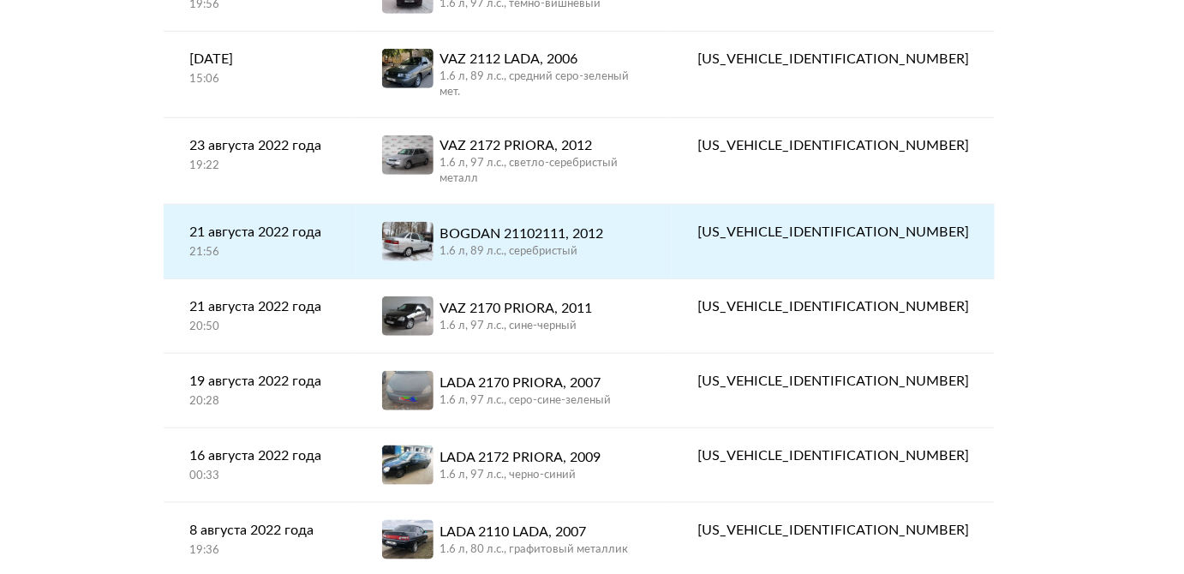
scroll to position [311, 0]
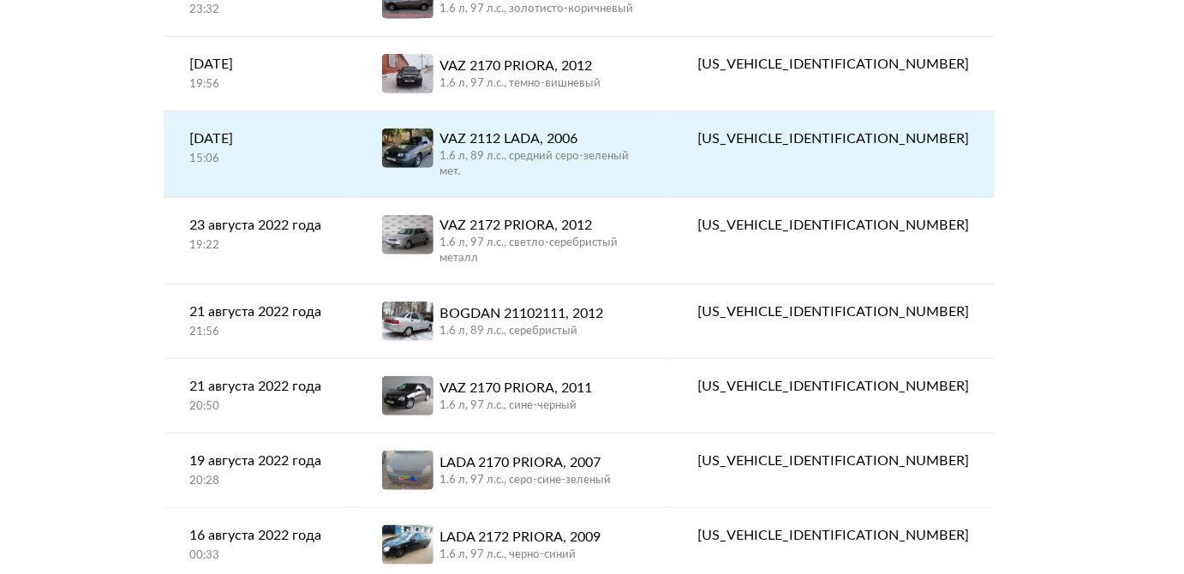
click at [562, 154] on div "1.6 л, 89 л.c., средний серо-зеленый мет." at bounding box center [543, 164] width 206 height 31
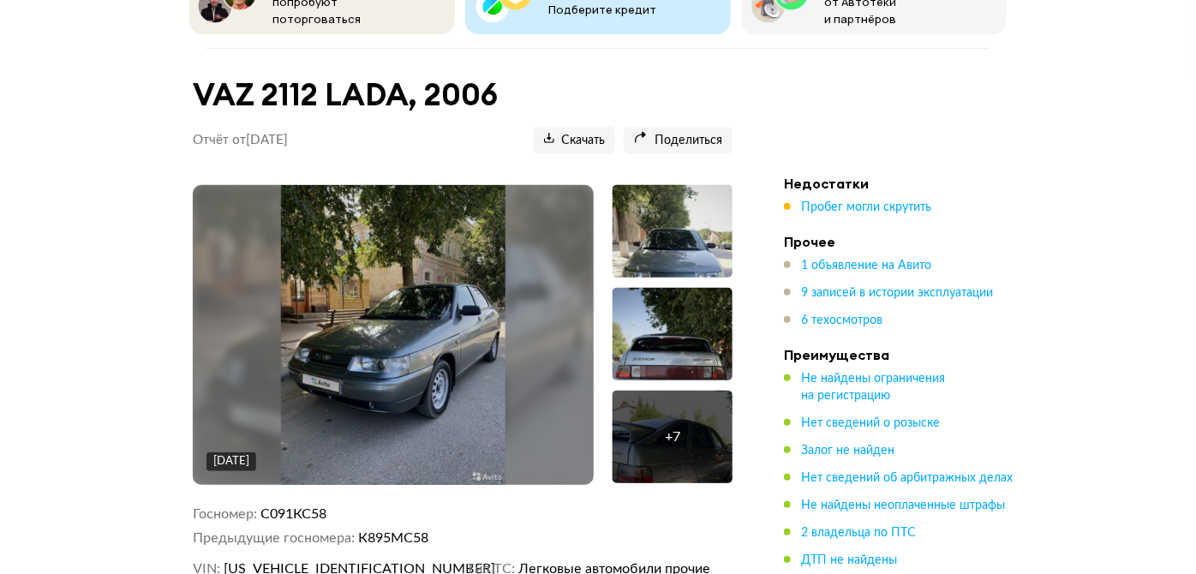
scroll to position [155, 0]
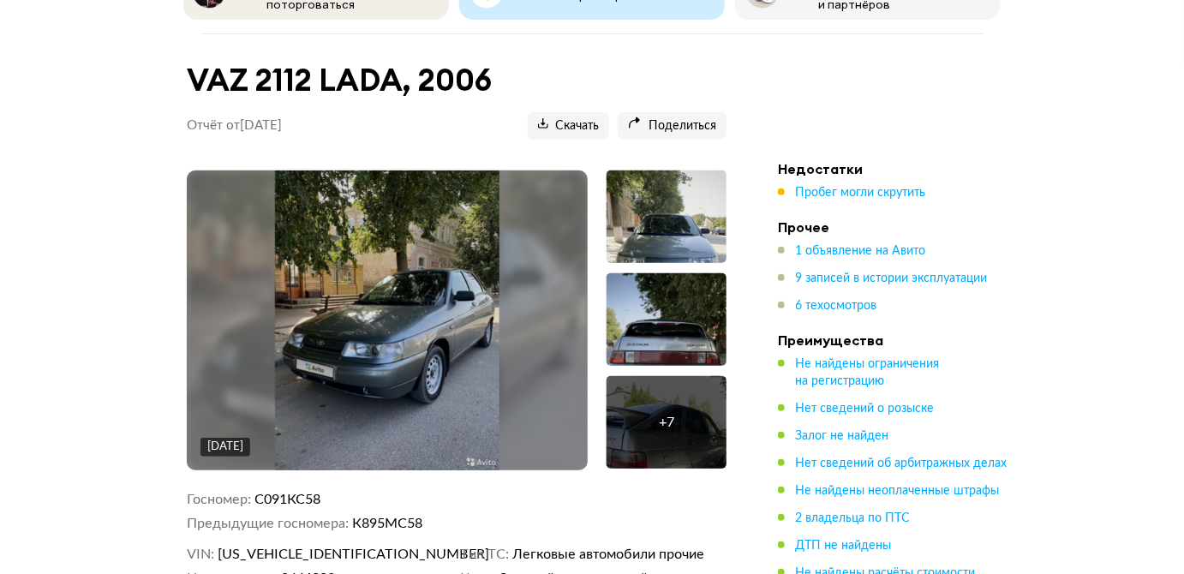
click at [672, 326] on div at bounding box center [666, 319] width 120 height 93
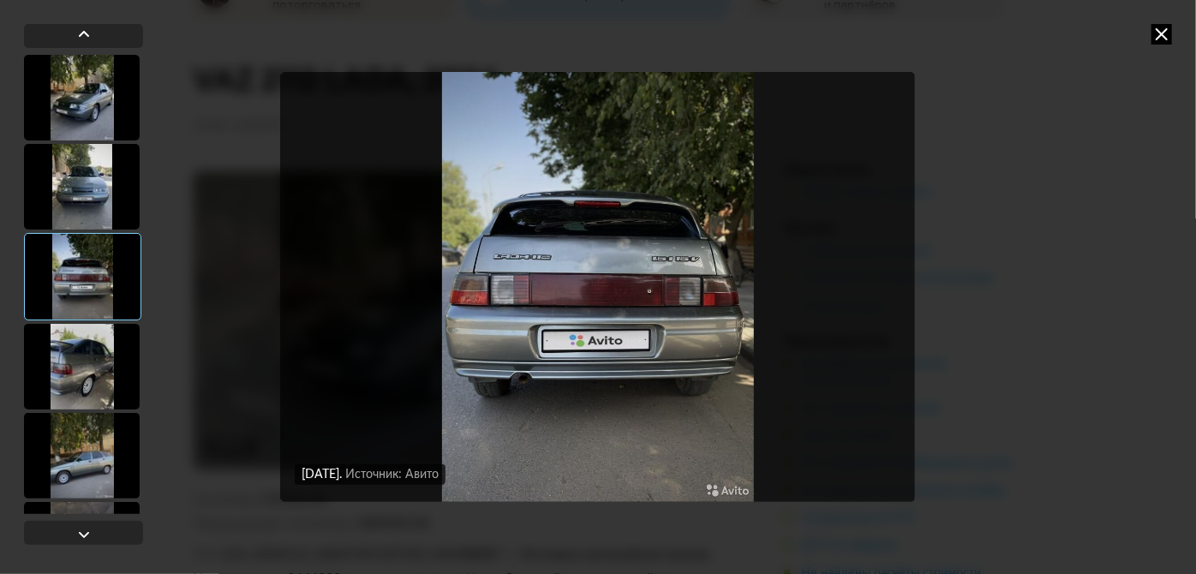
click at [524, 262] on img "Go to Slide 3" at bounding box center [598, 287] width 634 height 431
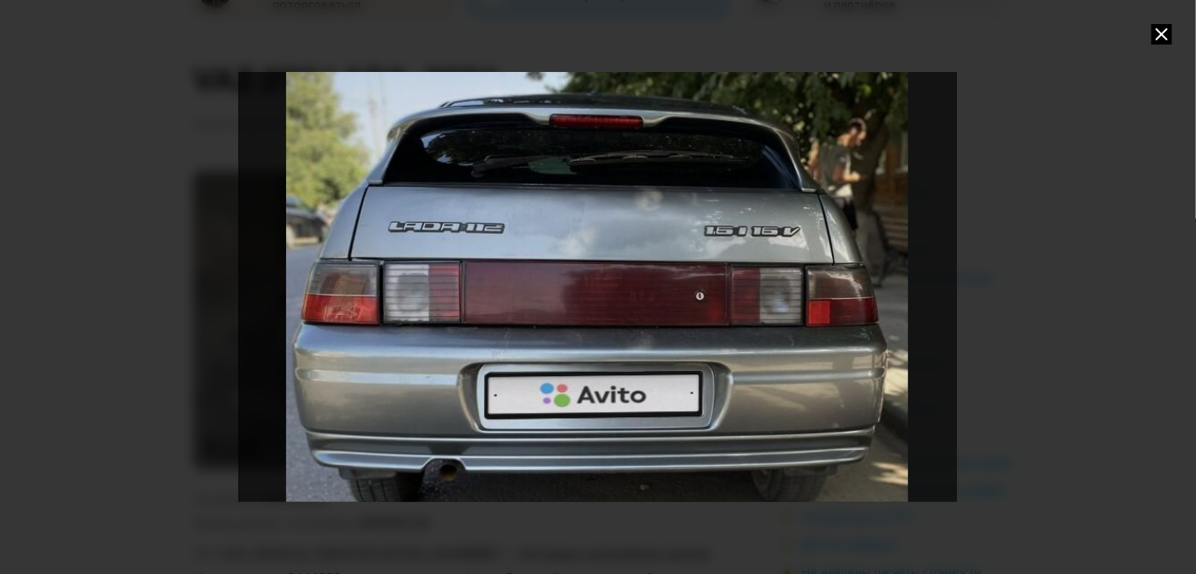
click at [524, 262] on div "Go to Slide 3" at bounding box center [597, 286] width 1435 height 861
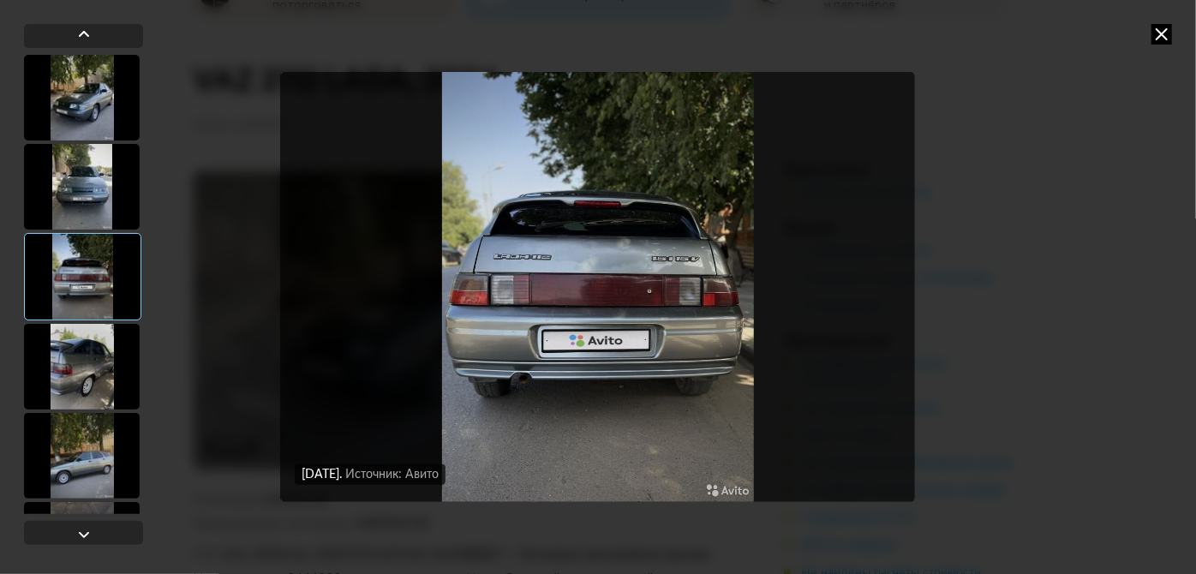
click at [1165, 18] on div "[DATE] Источник: Авито [DATE] Источник: Авито [DATE] Источник: Авито [DATE] Ист…" at bounding box center [598, 287] width 1196 height 574
click at [1164, 28] on icon at bounding box center [1161, 34] width 21 height 21
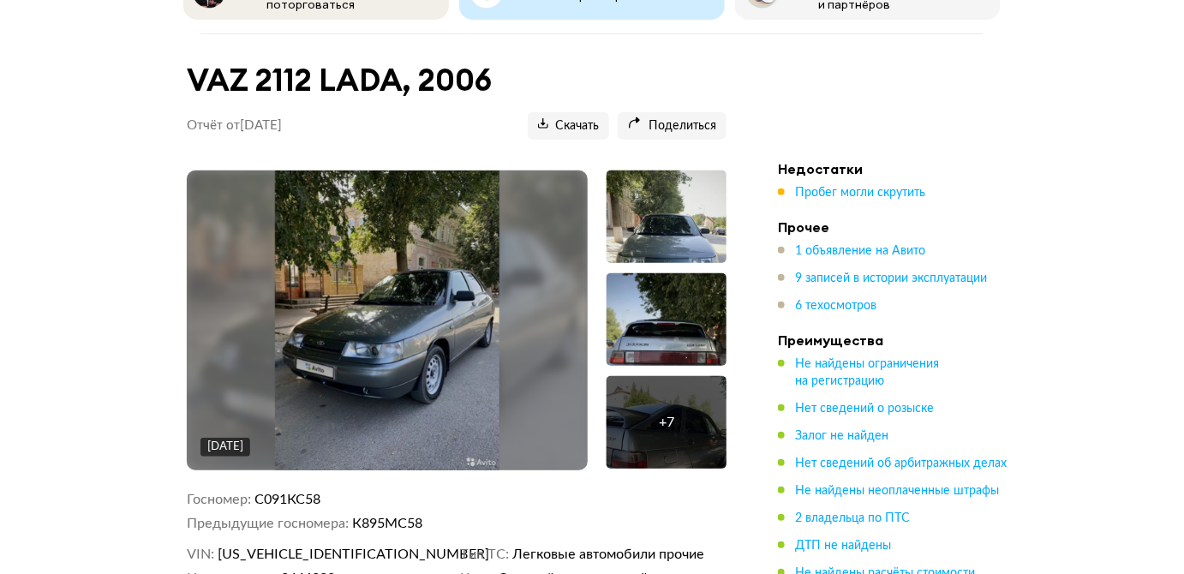
click at [379, 291] on img at bounding box center [387, 320] width 225 height 300
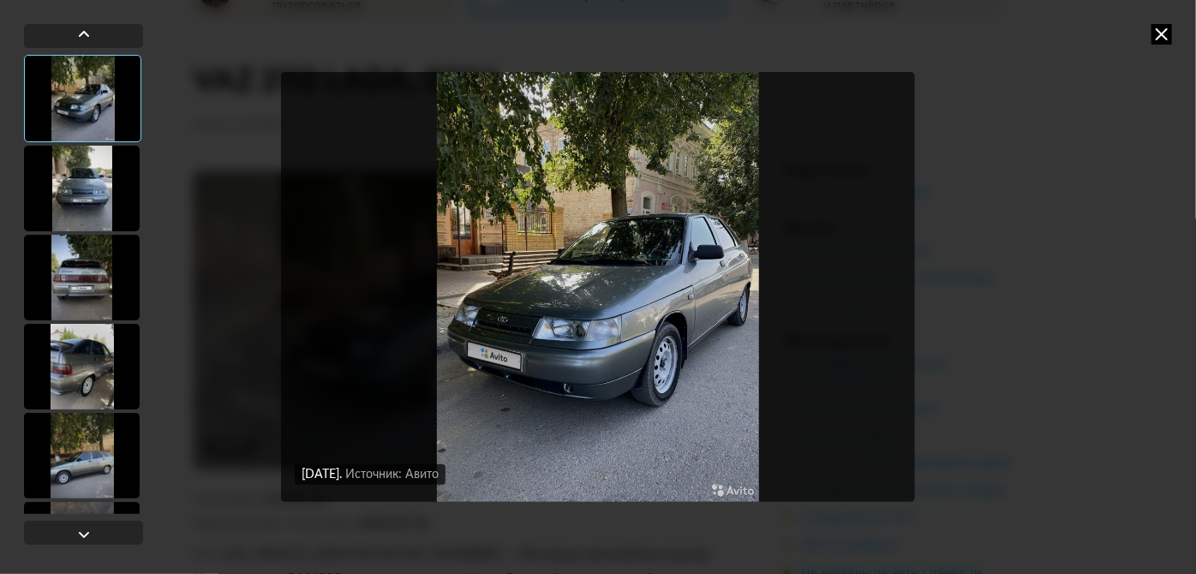
drag, startPoint x: 648, startPoint y: 260, endPoint x: 669, endPoint y: 213, distance: 51.0
click at [669, 213] on img "Go to Slide 1" at bounding box center [598, 287] width 634 height 431
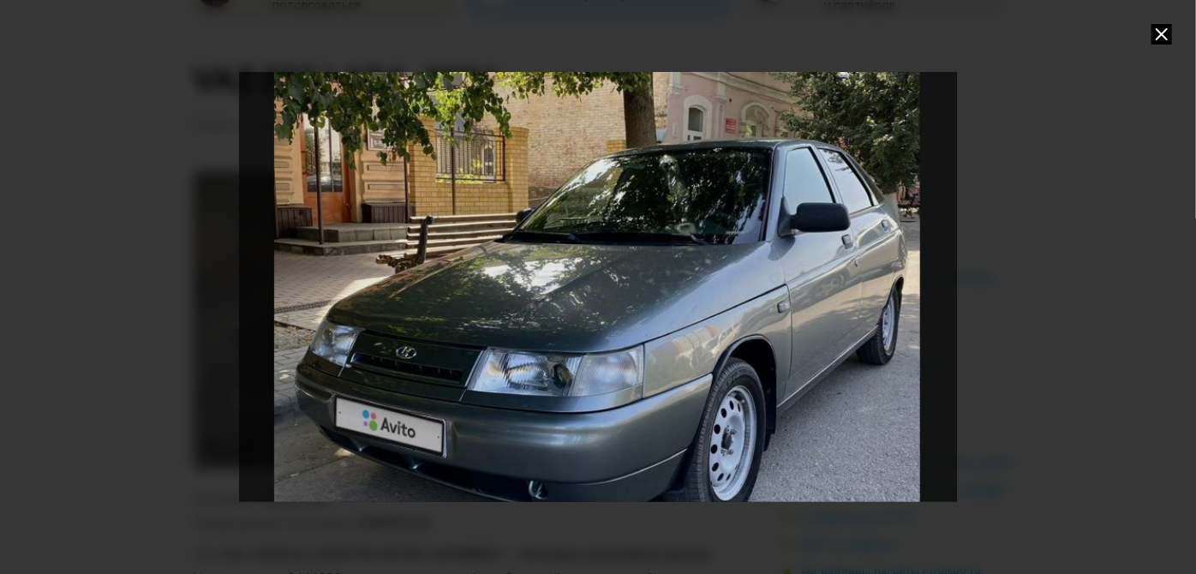
click at [712, 279] on div "Go to Slide 1" at bounding box center [597, 286] width 1435 height 861
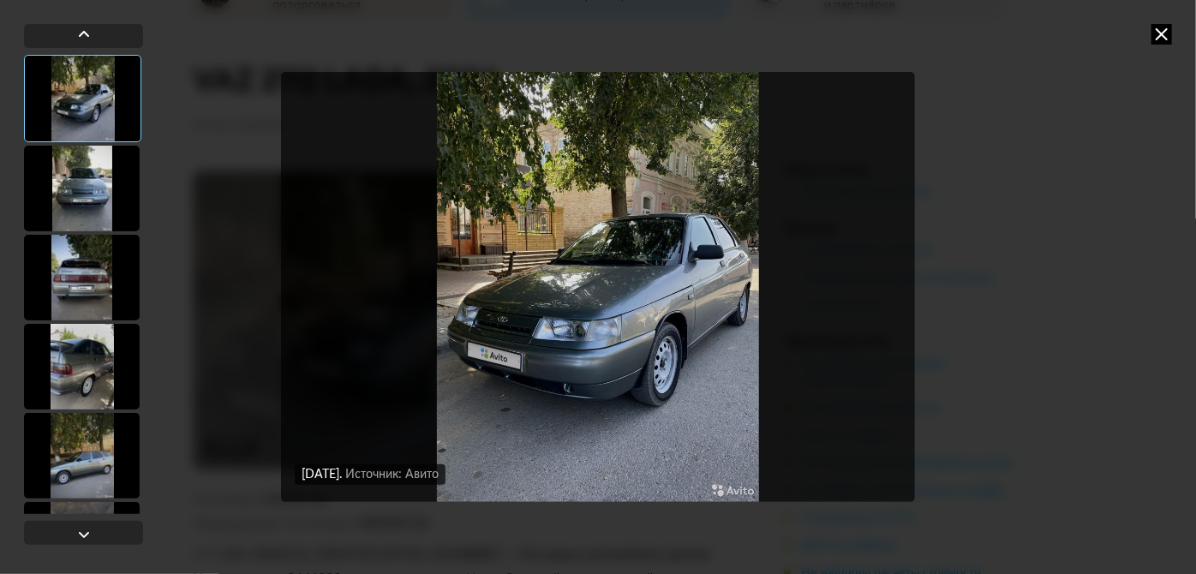
click at [75, 183] on div at bounding box center [82, 189] width 116 height 86
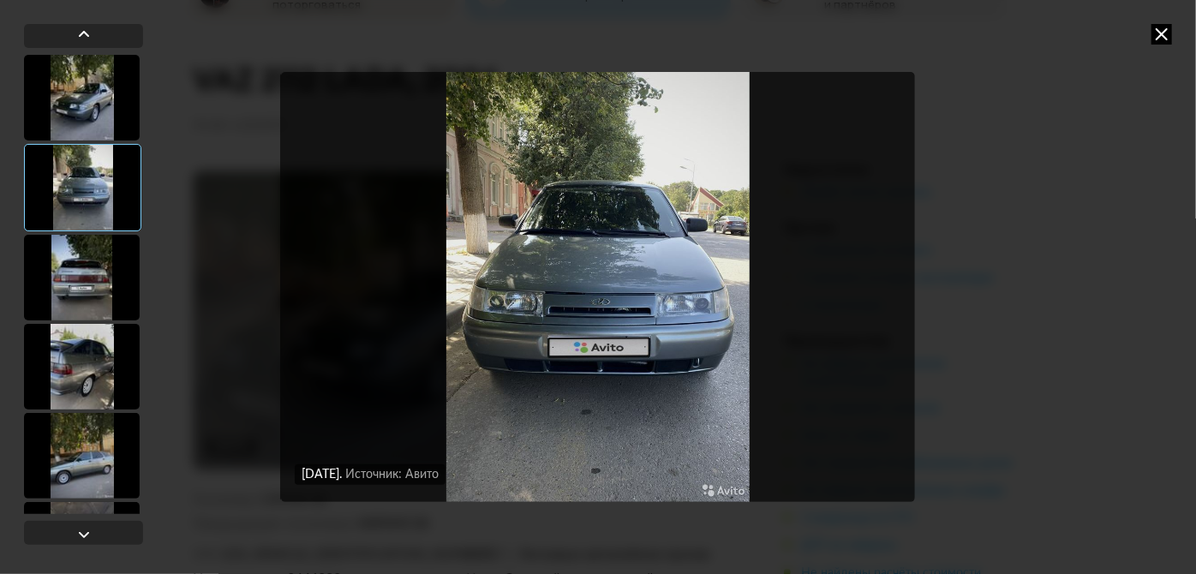
click at [97, 254] on div at bounding box center [82, 278] width 116 height 86
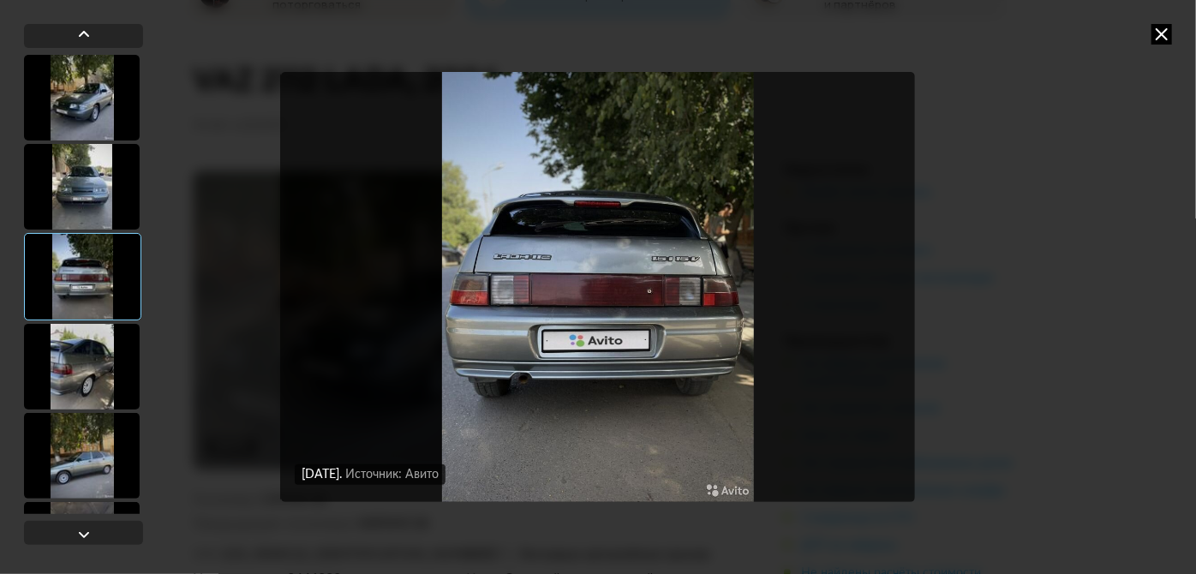
click at [481, 334] on img "Go to Slide 3" at bounding box center [598, 287] width 634 height 431
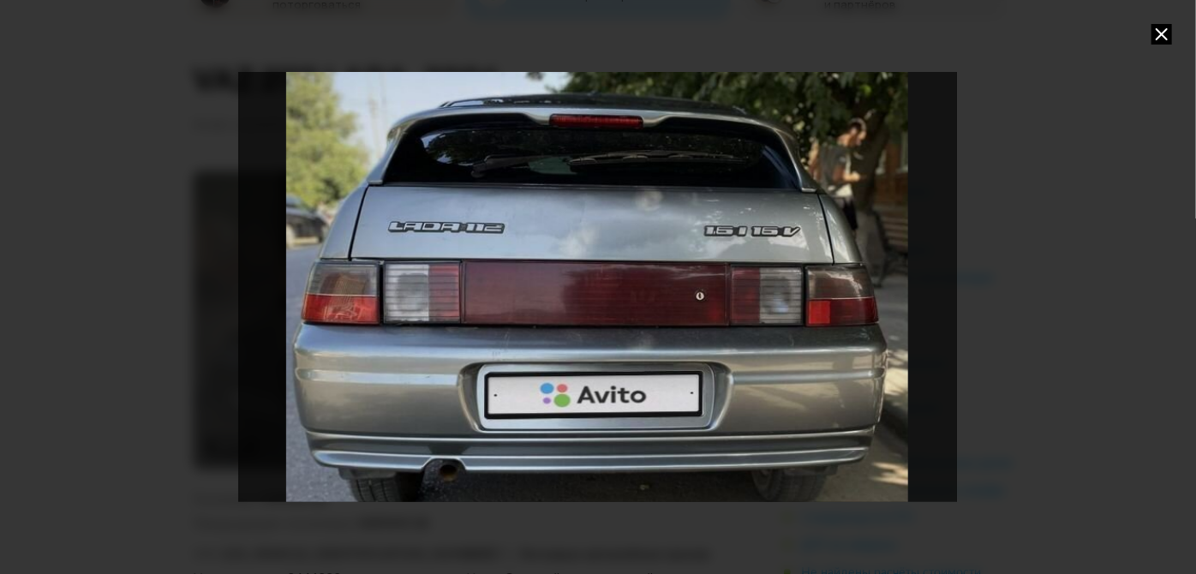
click at [481, 332] on div "Go to Slide 3" at bounding box center [597, 286] width 1435 height 861
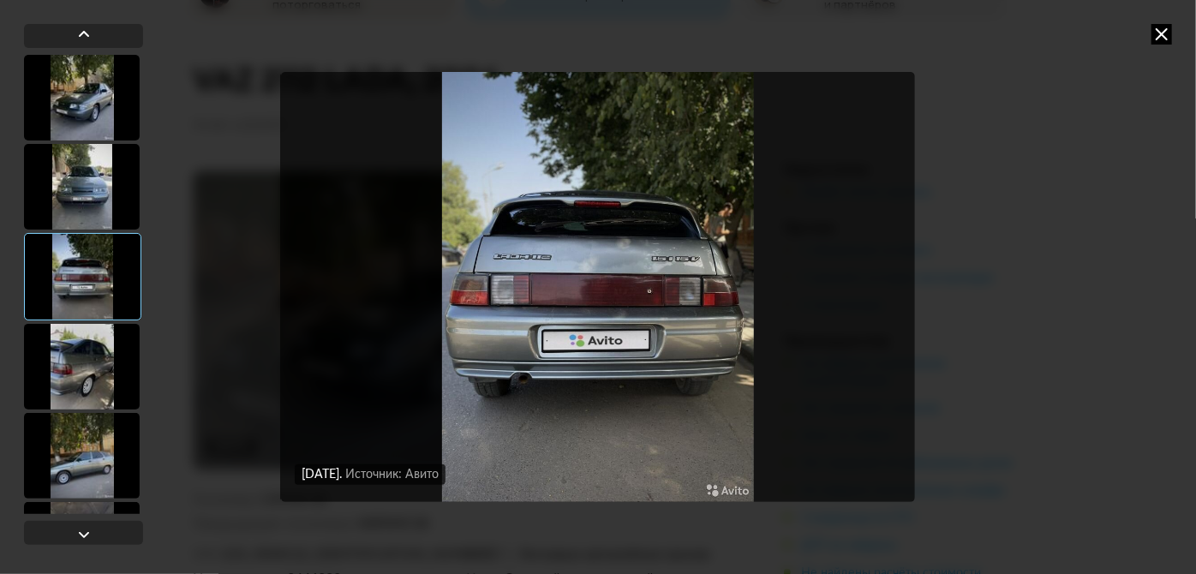
click at [932, 296] on div "[DATE] Источник: Авито [DATE] Источник: Авито [DATE] Источник: Авито [DATE] Ист…" at bounding box center [597, 287] width 877 height 574
click at [69, 348] on div at bounding box center [82, 367] width 116 height 86
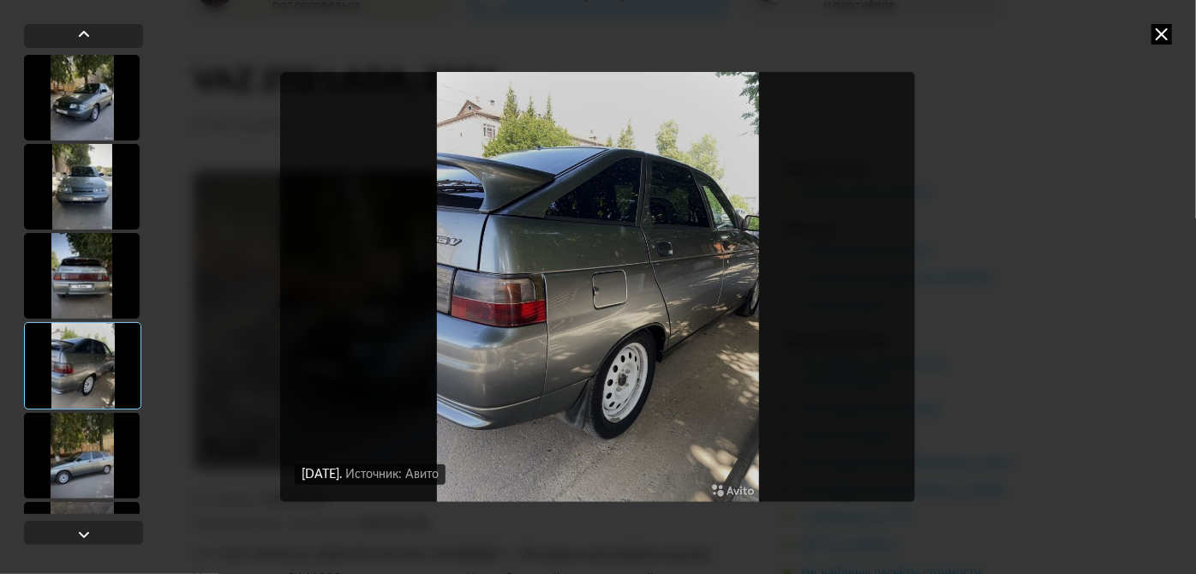
click at [77, 448] on div at bounding box center [82, 456] width 116 height 86
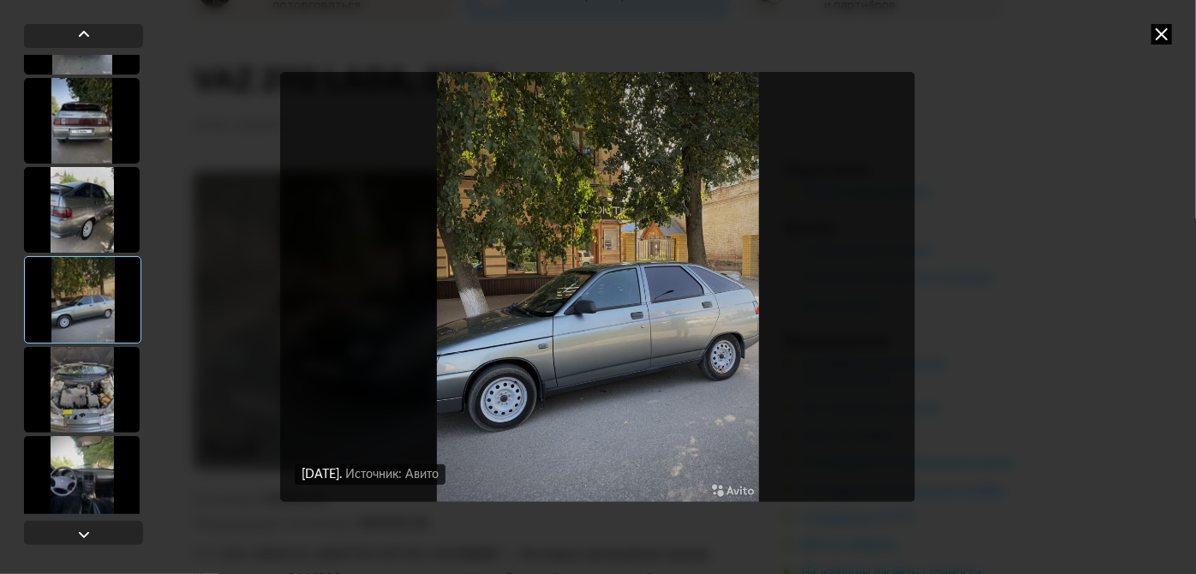
click at [81, 402] on div at bounding box center [82, 390] width 116 height 86
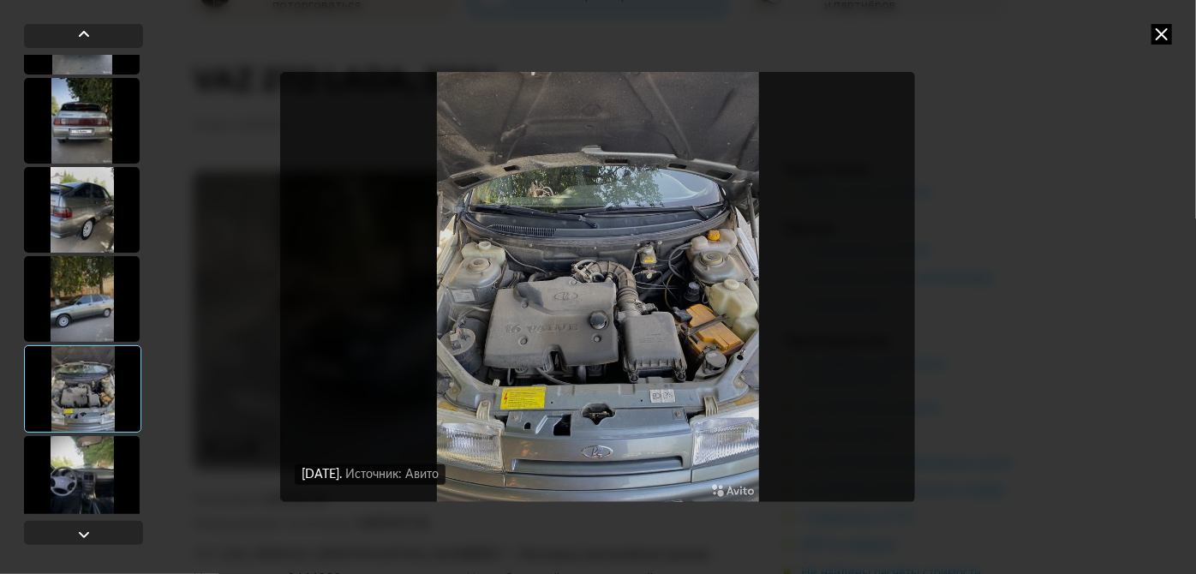
click at [95, 454] on div at bounding box center [82, 479] width 116 height 86
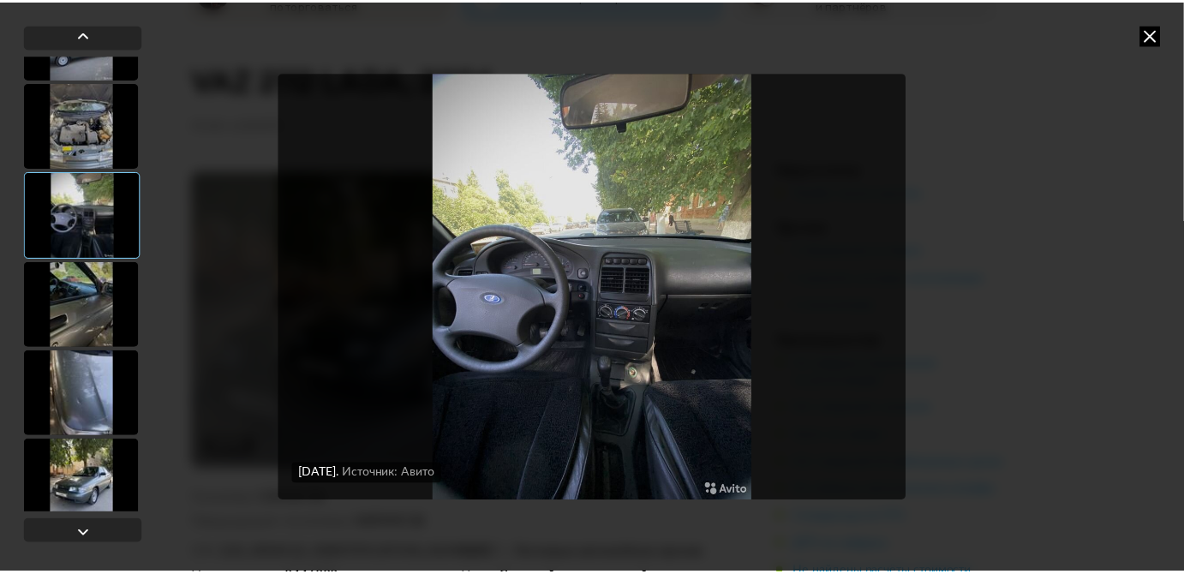
scroll to position [432, 0]
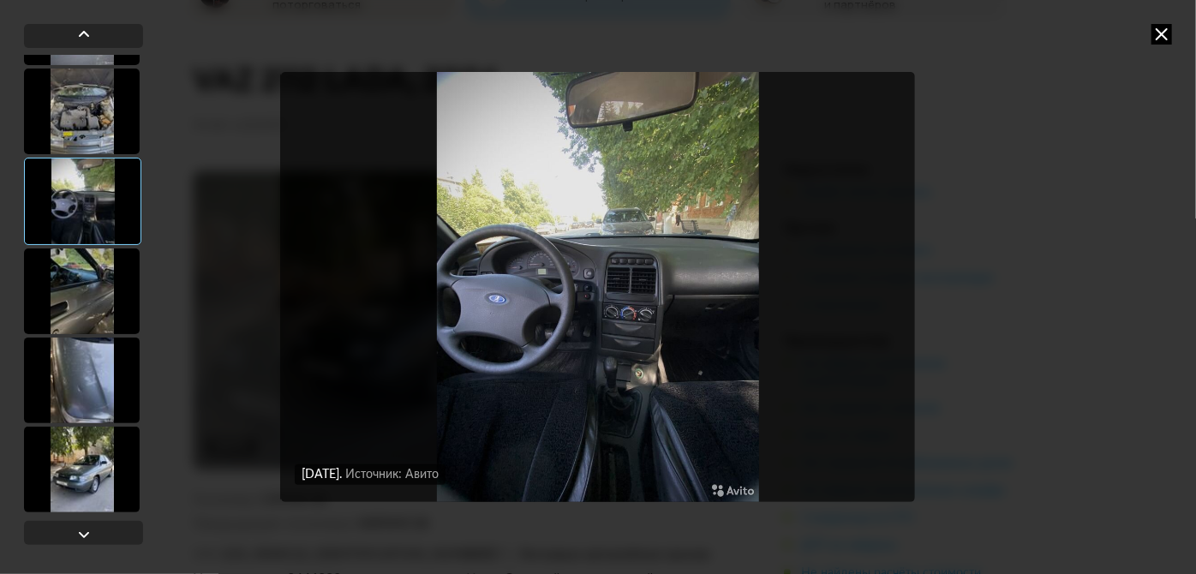
click at [80, 403] on div at bounding box center [82, 380] width 116 height 86
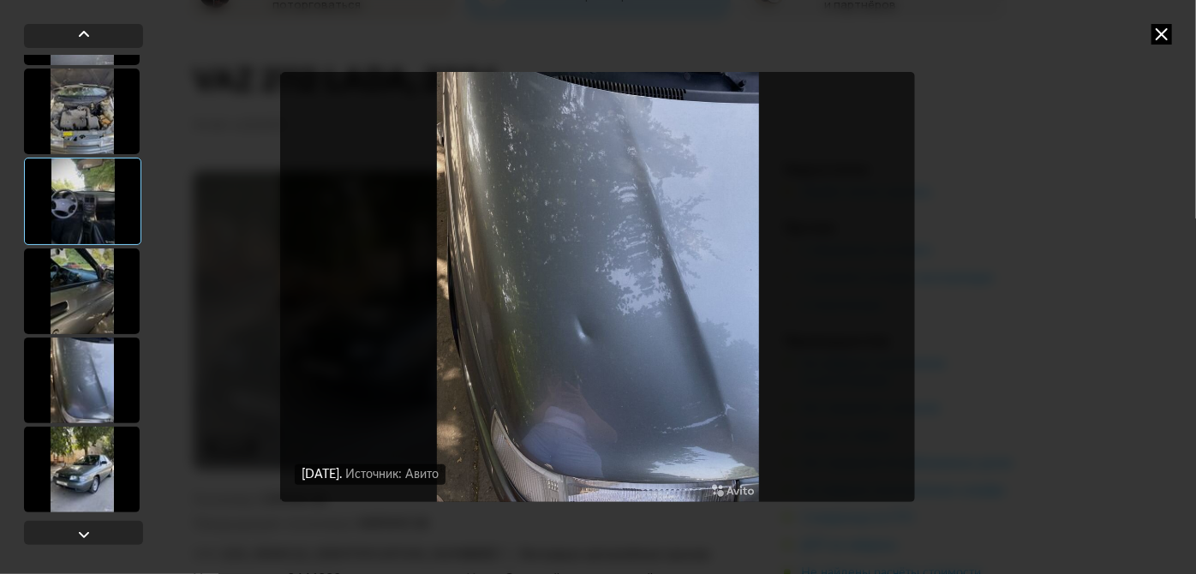
click at [87, 462] on div at bounding box center [82, 470] width 116 height 86
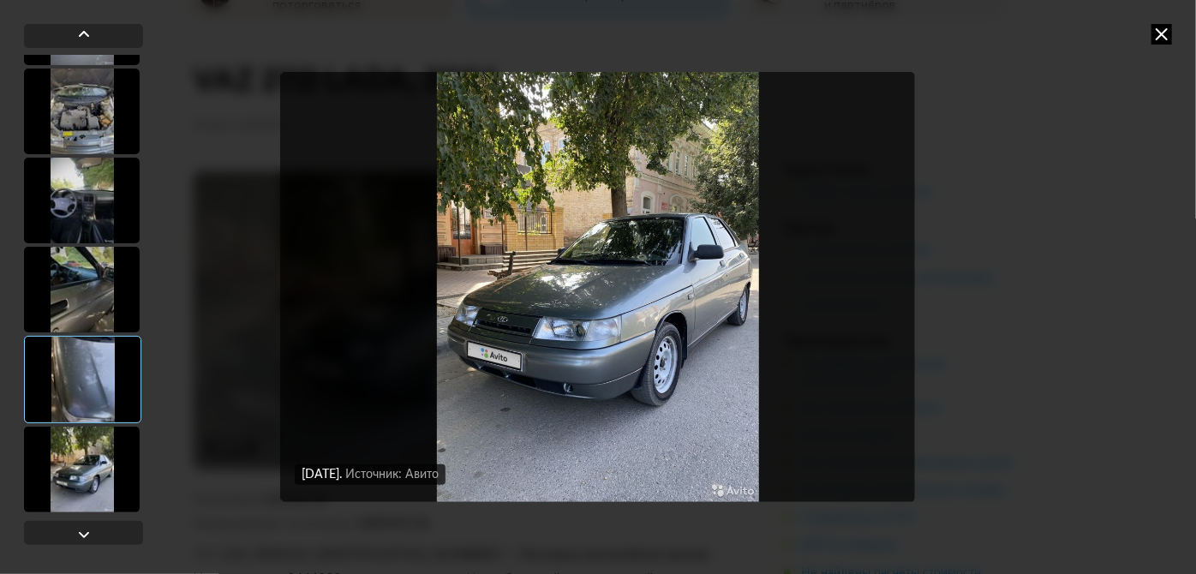
click at [1094, 174] on div "[DATE] Источник: Авито [DATE] Источник: Авито [DATE] Источник: Авито [DATE] Ист…" at bounding box center [598, 287] width 1196 height 574
click at [1171, 33] on div "[DATE] Источник: Авито [DATE] Источник: Авито [DATE] Источник: Авито [DATE] Ист…" at bounding box center [598, 287] width 1196 height 574
click at [1167, 30] on icon at bounding box center [1161, 34] width 21 height 21
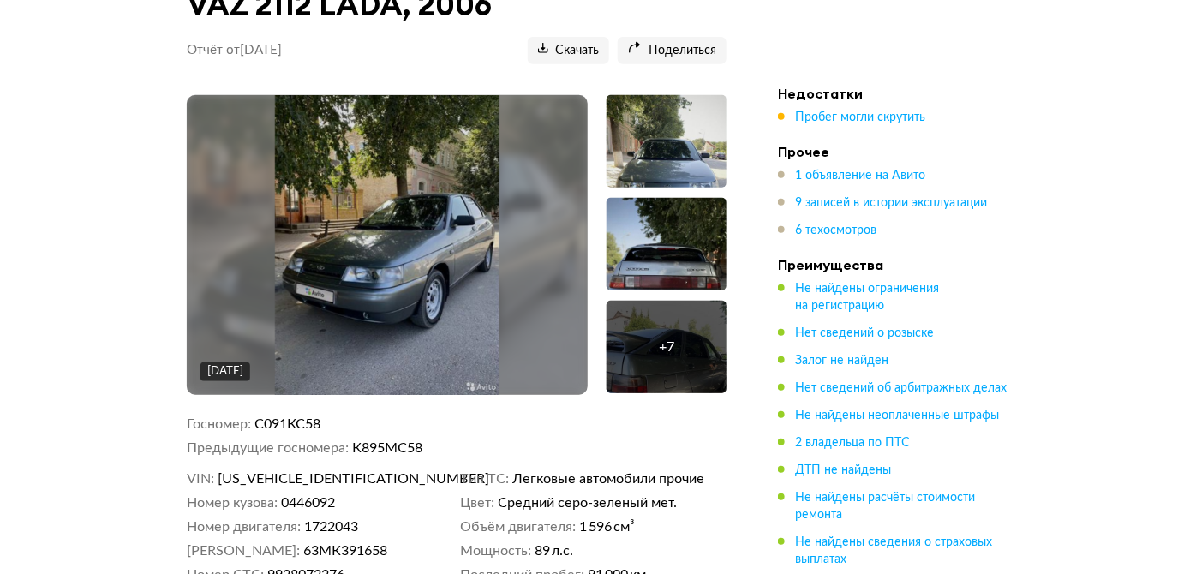
scroll to position [389, 0]
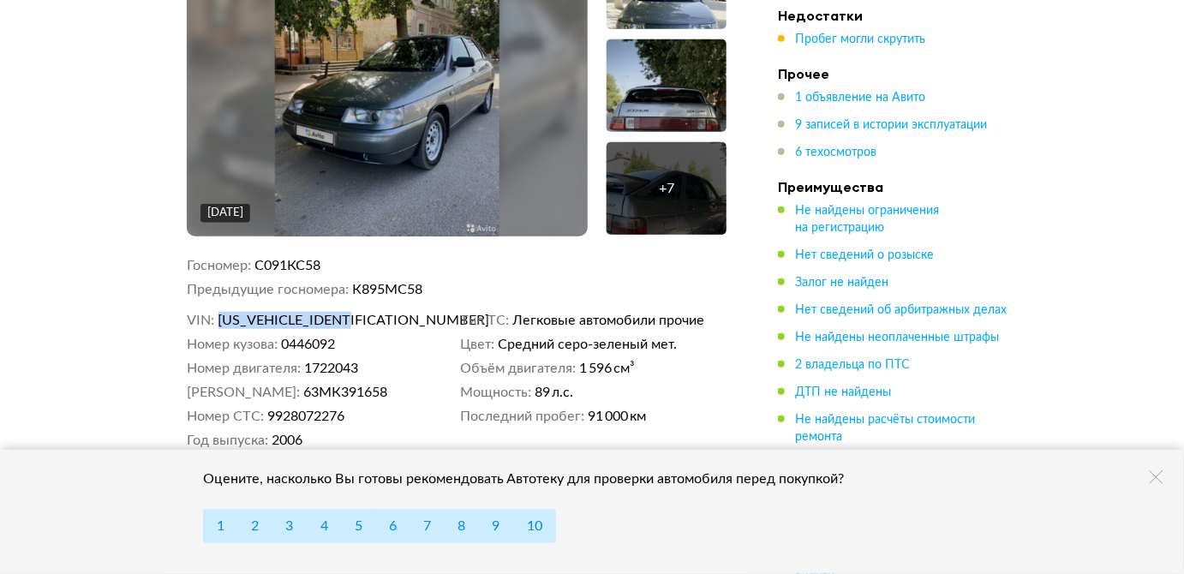
drag, startPoint x: 363, startPoint y: 311, endPoint x: 219, endPoint y: 314, distance: 143.9
click at [219, 314] on dd "[US_VEHICLE_IDENTIFICATION_NUMBER]" at bounding box center [336, 320] width 236 height 17
copy span "[US_VEHICLE_IDENTIFICATION_NUMBER]"
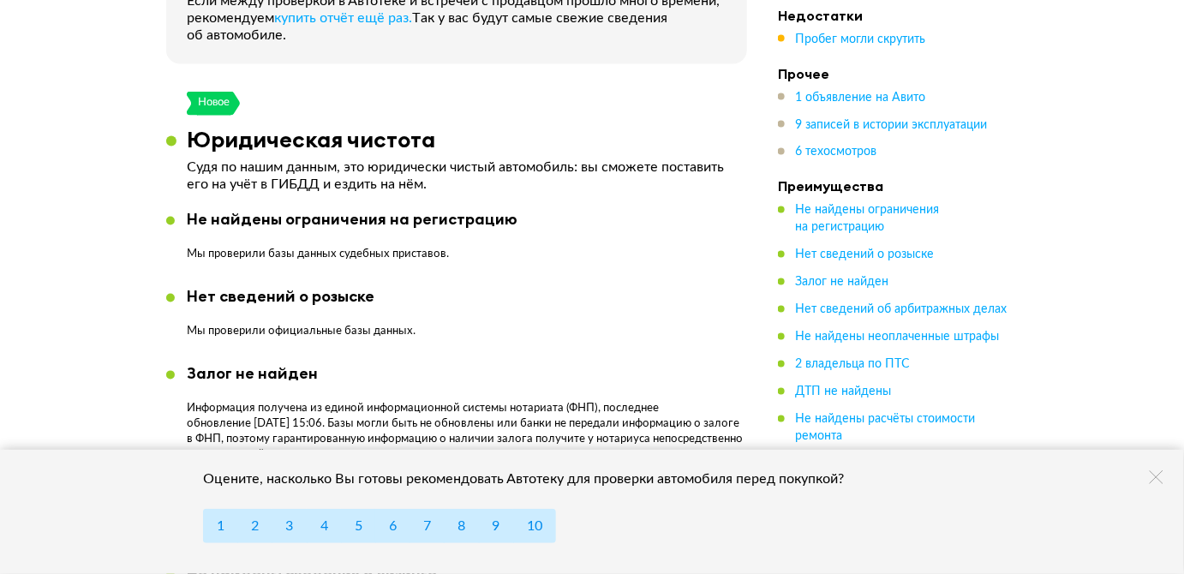
scroll to position [934, 0]
click at [194, 93] on icon at bounding box center [192, 105] width 11 height 24
click at [206, 99] on div "Новое" at bounding box center [213, 105] width 33 height 24
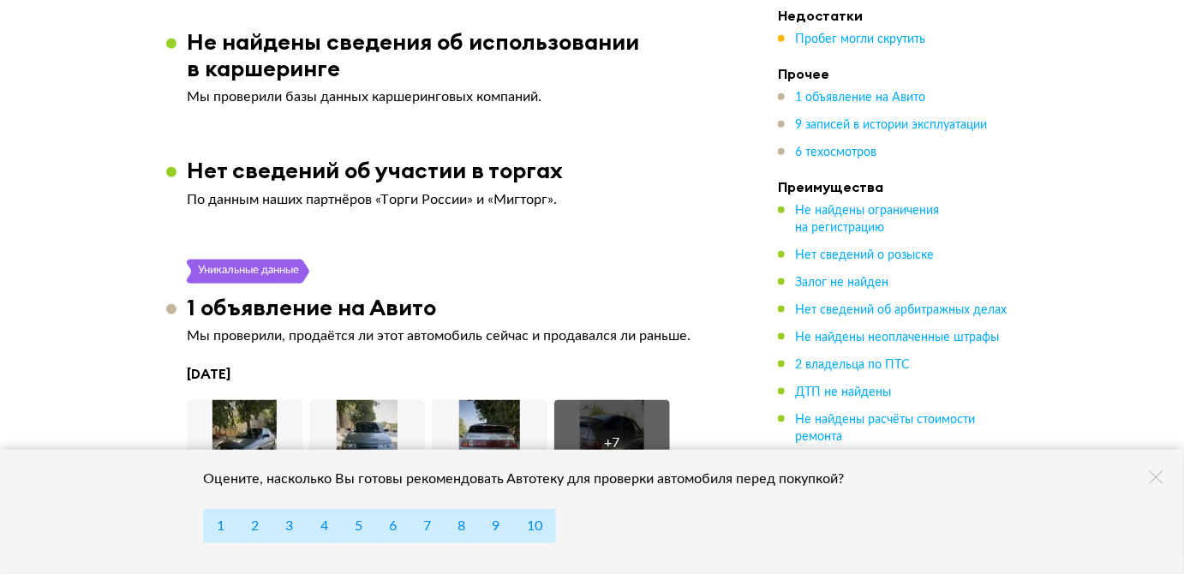
scroll to position [0, 0]
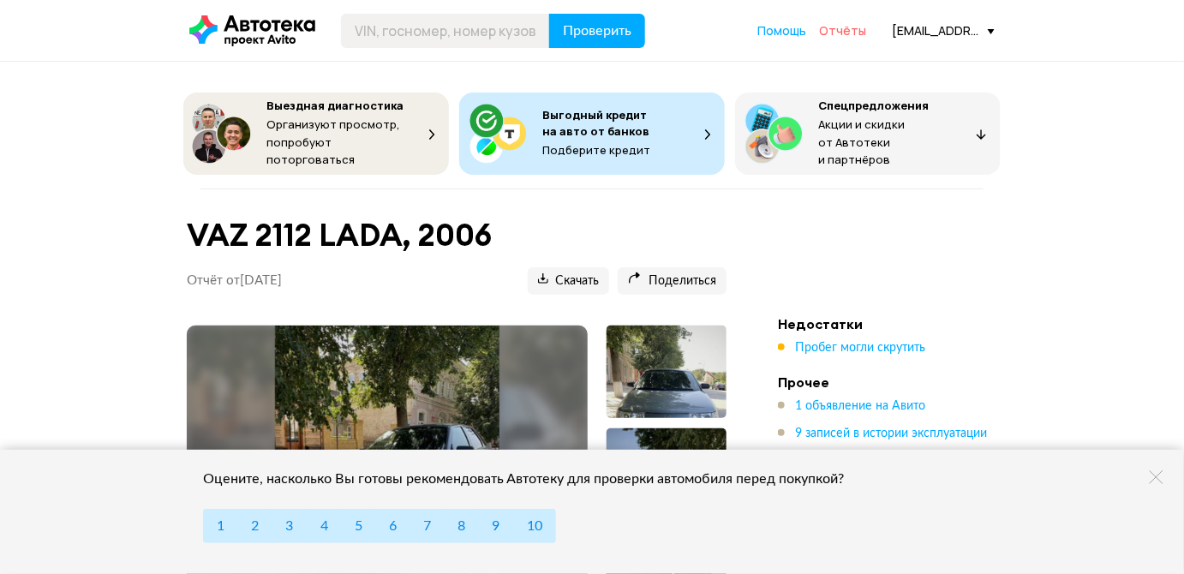
click at [840, 27] on span "Отчёты" at bounding box center [842, 30] width 47 height 16
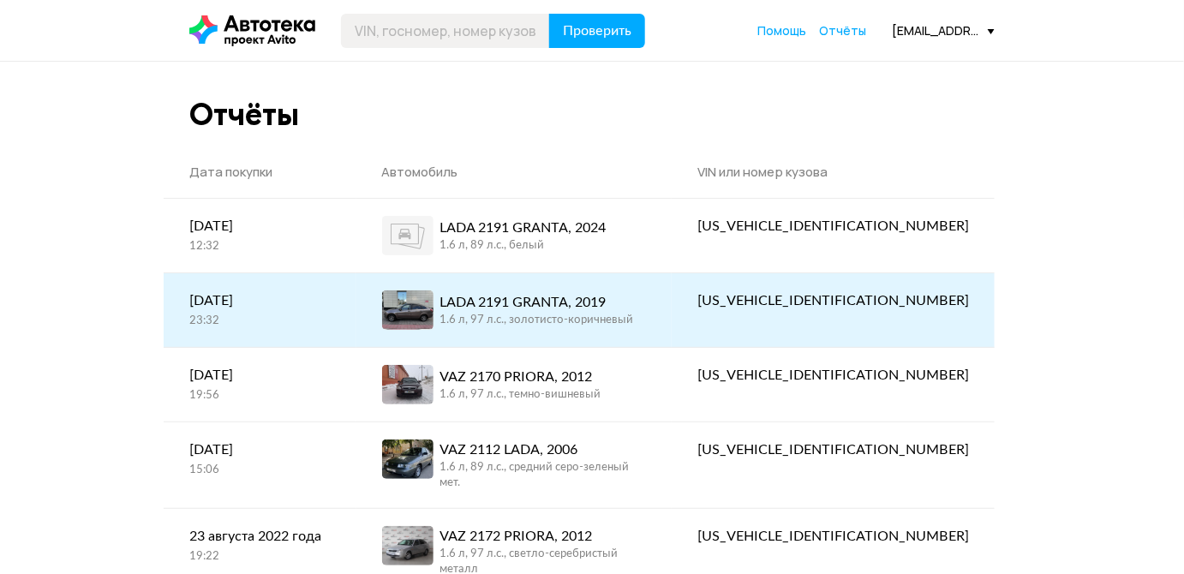
click at [556, 308] on div "LADA 2191 GRANTA, 2019" at bounding box center [537, 302] width 194 height 21
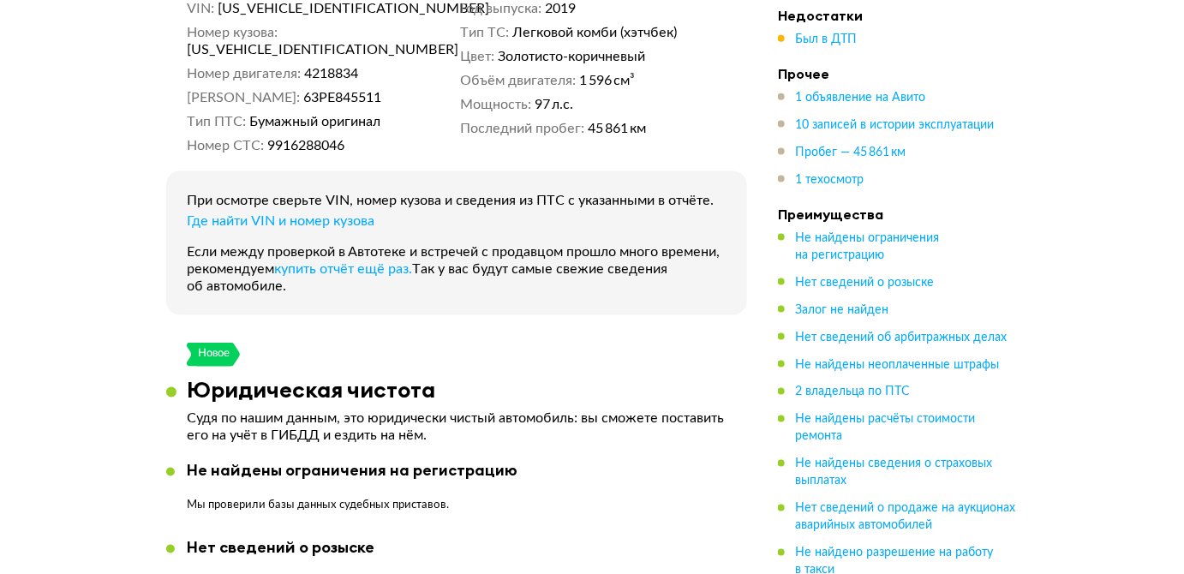
scroll to position [779, 0]
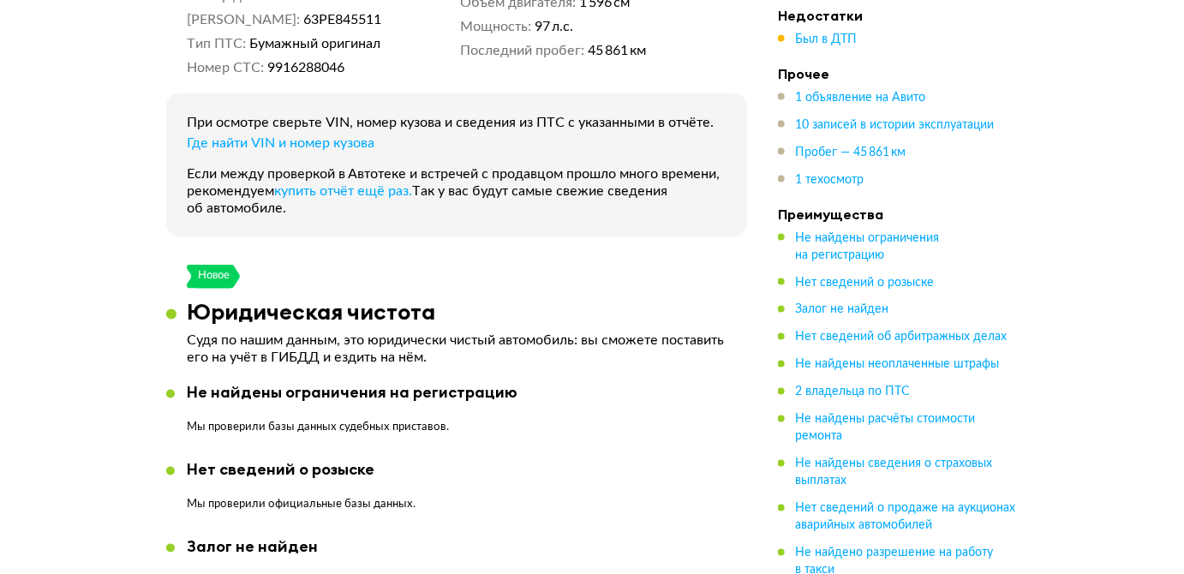
click at [191, 265] on icon at bounding box center [192, 277] width 11 height 24
click at [195, 265] on icon at bounding box center [192, 277] width 11 height 24
click at [202, 265] on div "Новое" at bounding box center [213, 277] width 33 height 24
click at [226, 265] on div "Новое" at bounding box center [213, 277] width 33 height 24
click at [264, 265] on div "Новое" at bounding box center [457, 277] width 540 height 24
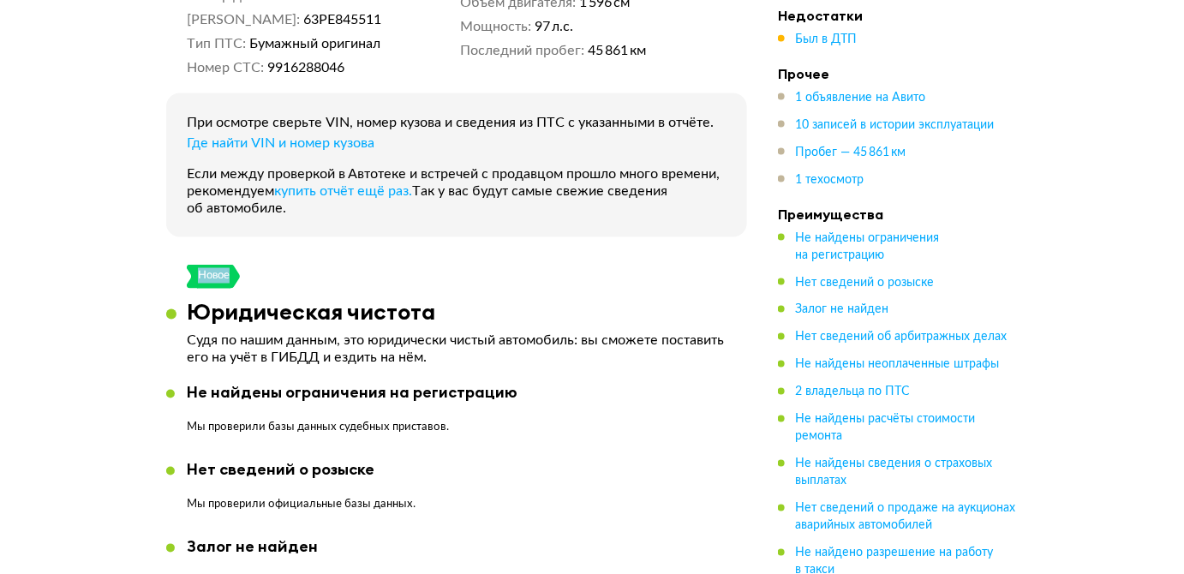
drag, startPoint x: 194, startPoint y: 259, endPoint x: 265, endPoint y: 260, distance: 71.1
click at [265, 265] on div "Новое" at bounding box center [457, 277] width 540 height 24
drag, startPoint x: 278, startPoint y: 259, endPoint x: 290, endPoint y: 257, distance: 12.1
click at [279, 265] on div "Новое" at bounding box center [457, 277] width 540 height 24
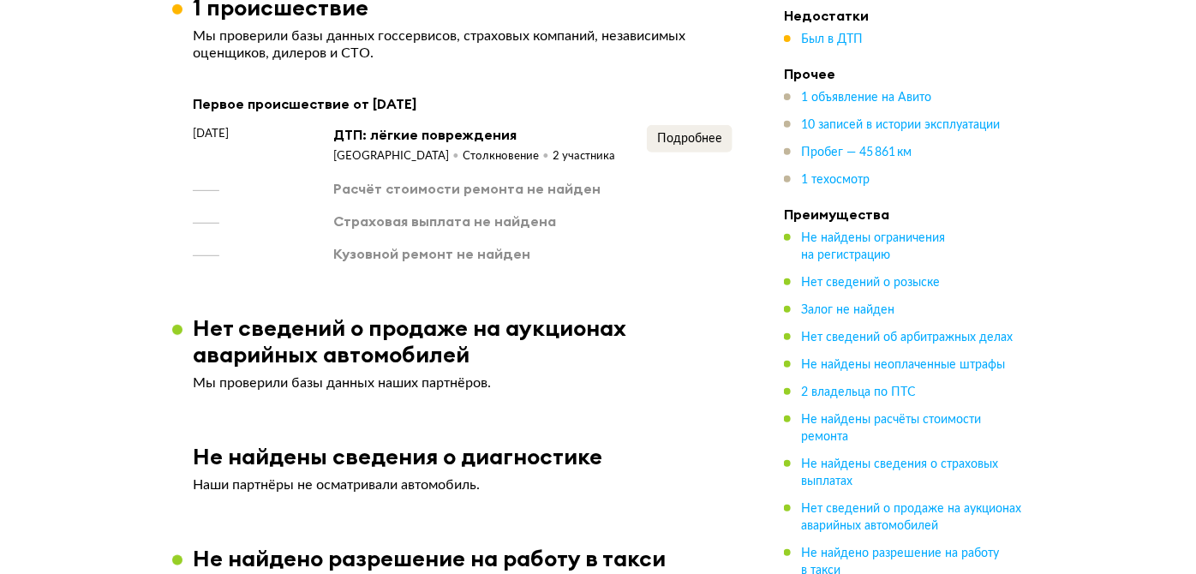
scroll to position [2180, 0]
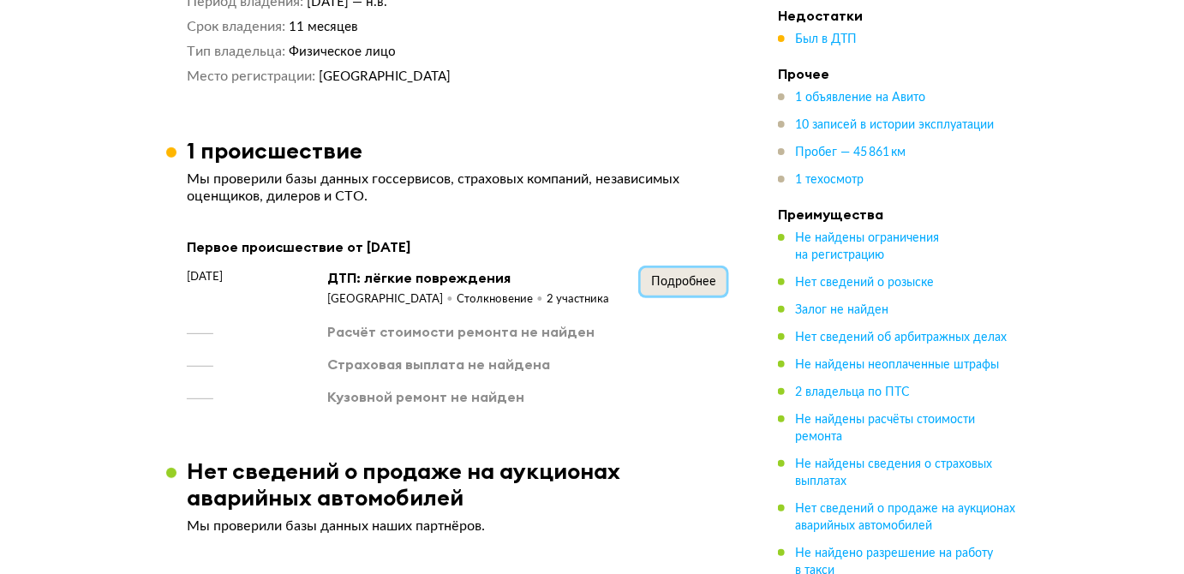
click at [684, 276] on span "Подробнее" at bounding box center [683, 282] width 65 height 12
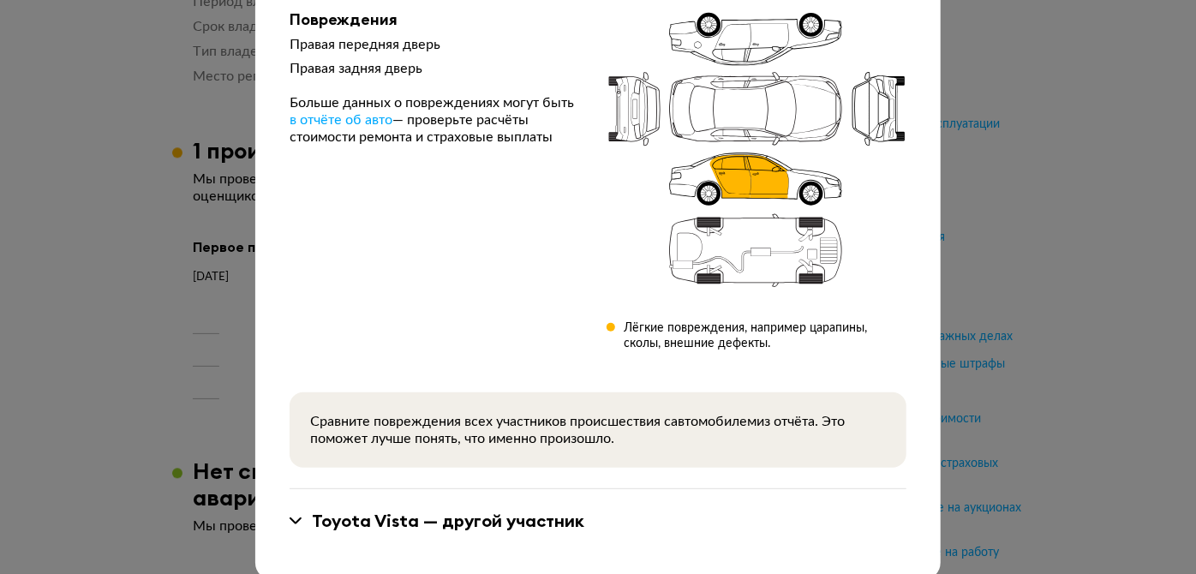
scroll to position [229, 0]
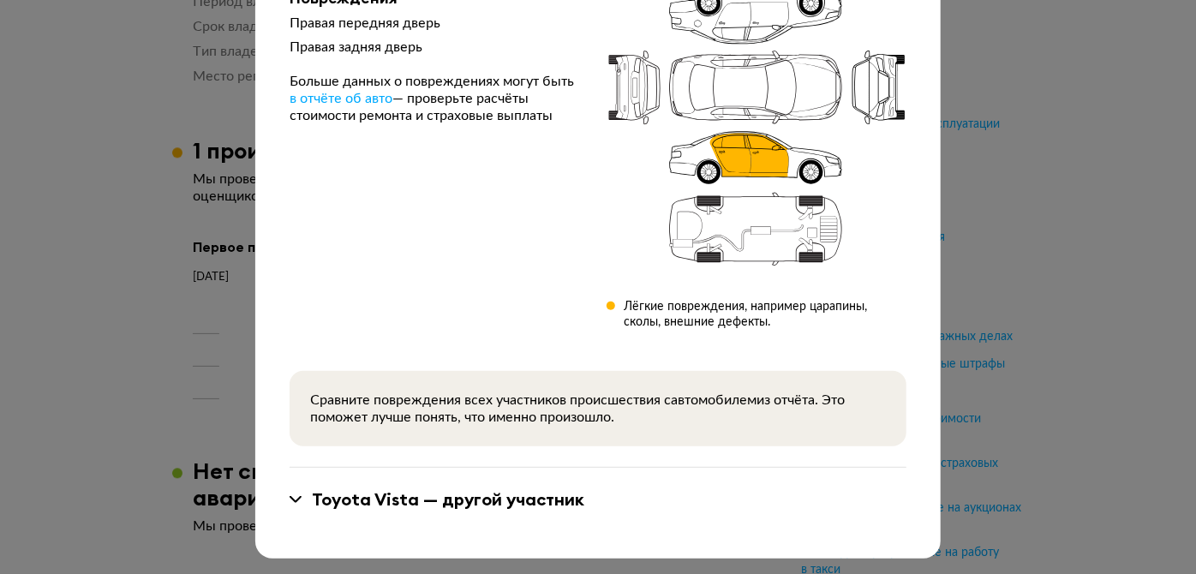
click at [1018, 230] on div at bounding box center [598, 58] width 1196 height 574
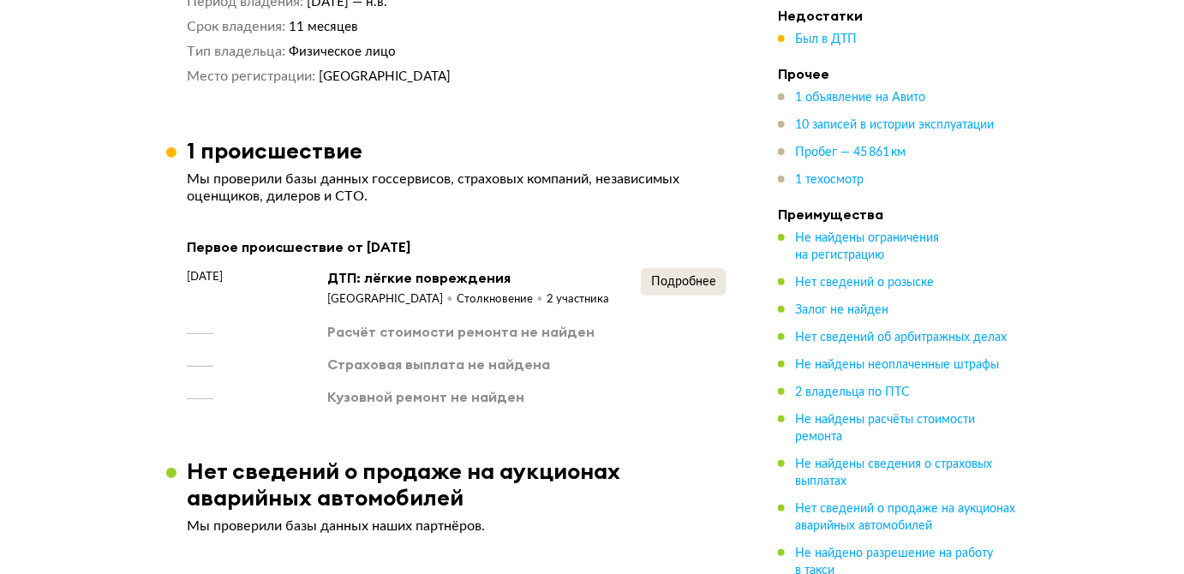
click at [692, 242] on div "Первое происшествие от [DATE] [DATE] ДТП: лёгкие повреждения [GEOGRAPHIC_DATA] …" at bounding box center [457, 321] width 540 height 170
click at [692, 268] on button "Подробнее" at bounding box center [684, 281] width 86 height 27
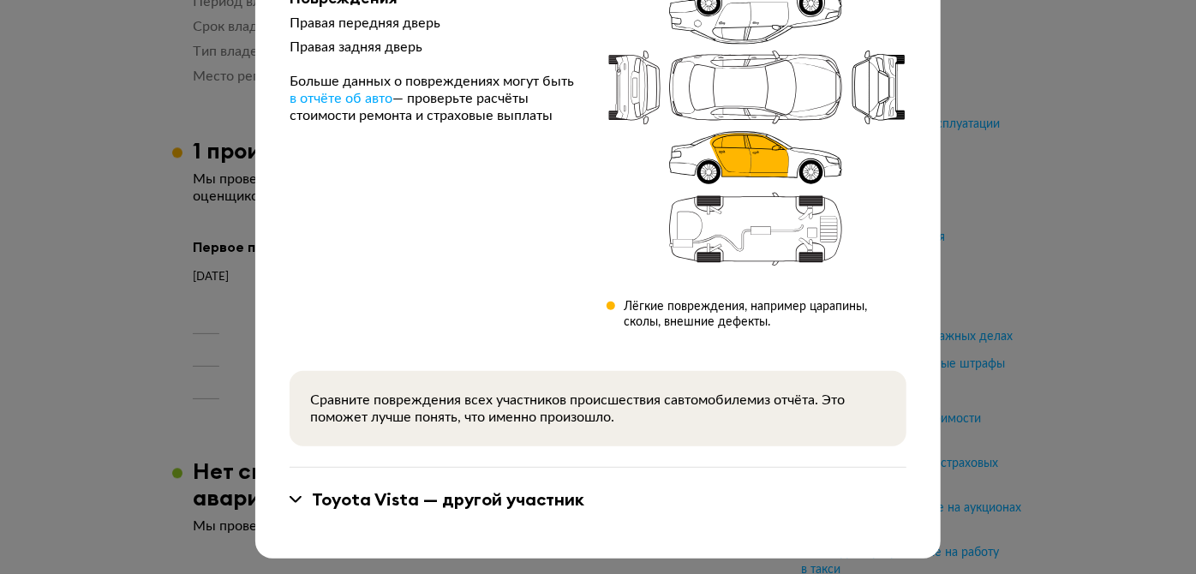
click at [366, 517] on div "Toyota Vista — другой участник" at bounding box center [598, 499] width 617 height 63
click at [364, 505] on div "Toyota Vista — другой участник" at bounding box center [448, 499] width 272 height 22
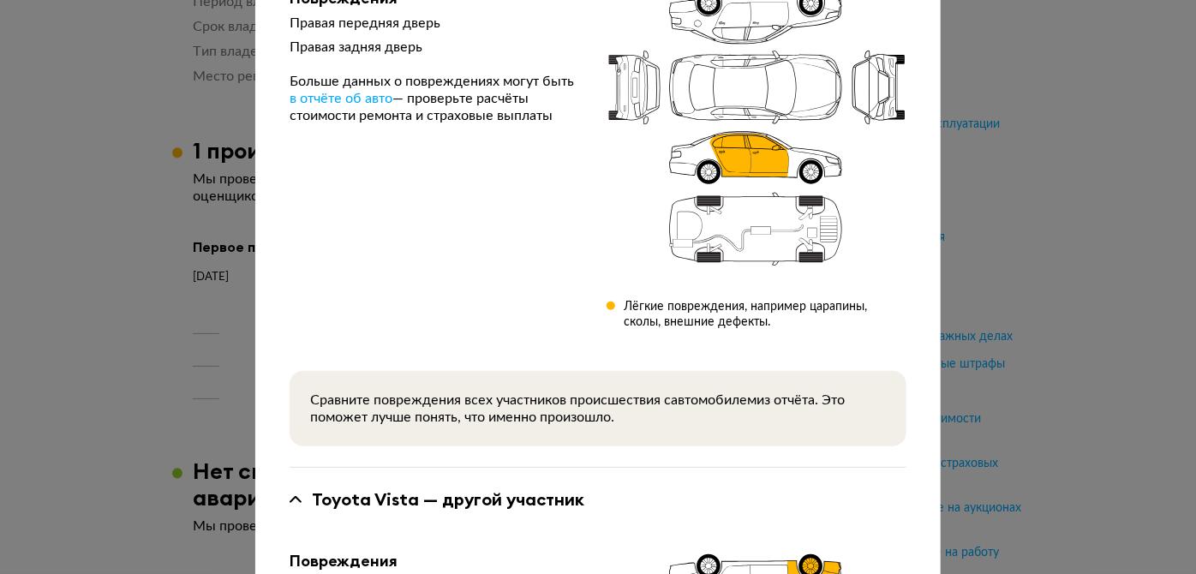
scroll to position [541, 0]
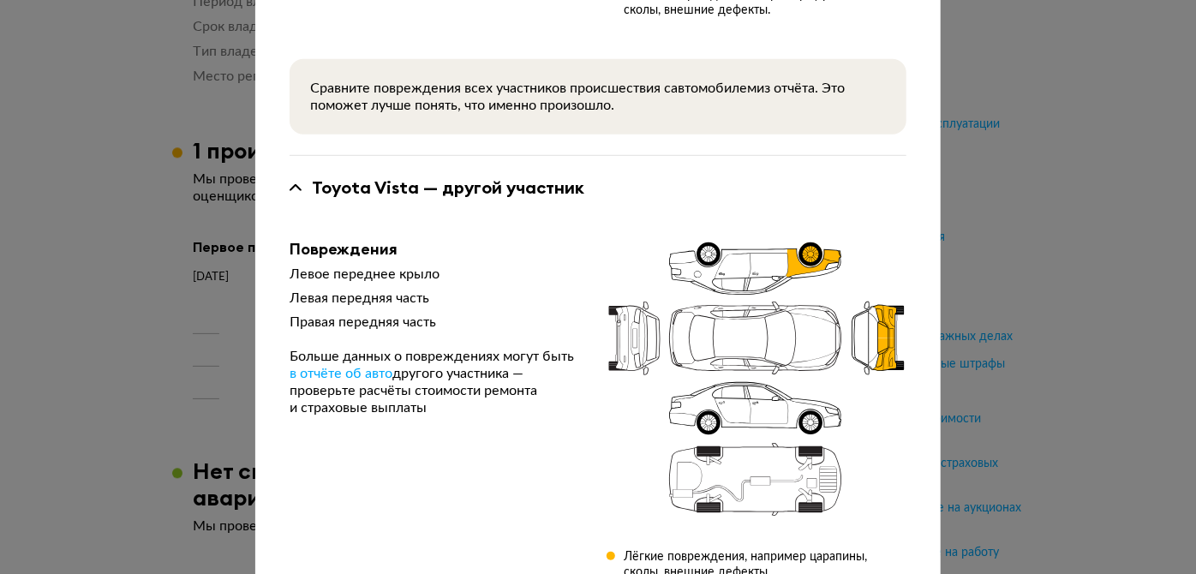
click at [1084, 194] on div "ДТП от [DATE] 17:05 Тип происшествия : Столкновение Регион : [GEOGRAPHIC_DATA] …" at bounding box center [598, 287] width 1196 height 574
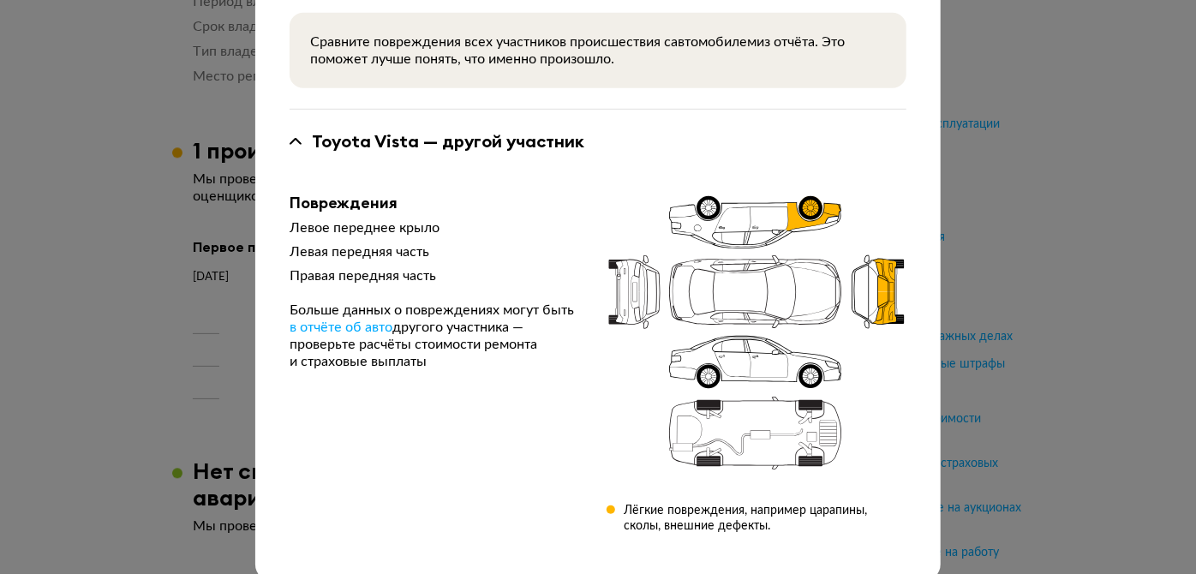
scroll to position [611, 0]
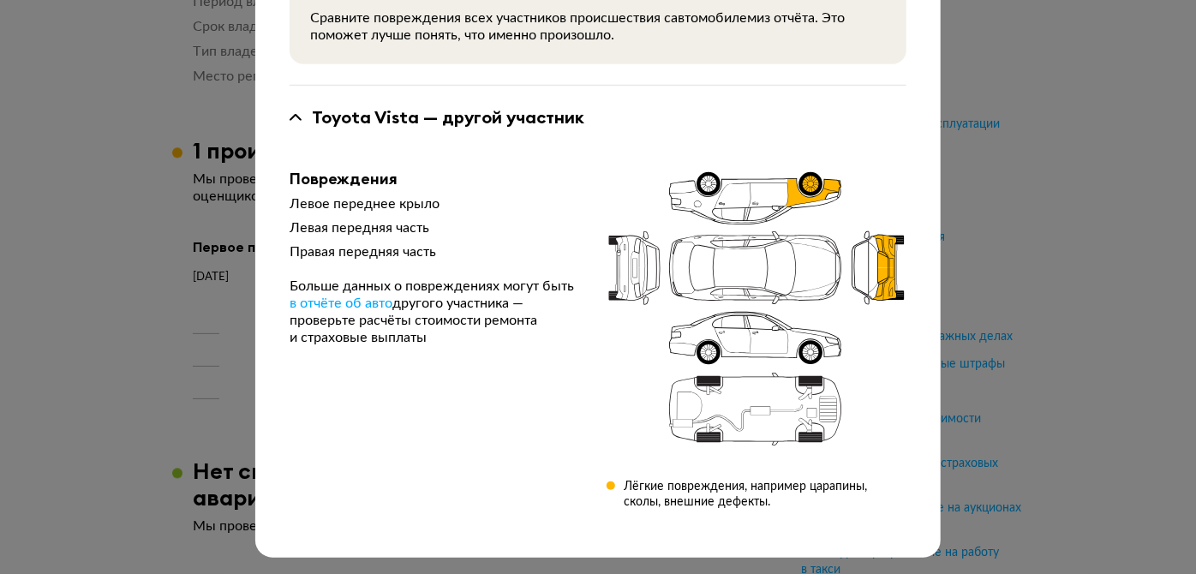
click at [1036, 154] on div "ДТП от [DATE] 17:05 Тип происшествия : Столкновение Регион : [GEOGRAPHIC_DATA] …" at bounding box center [598, 287] width 1196 height 574
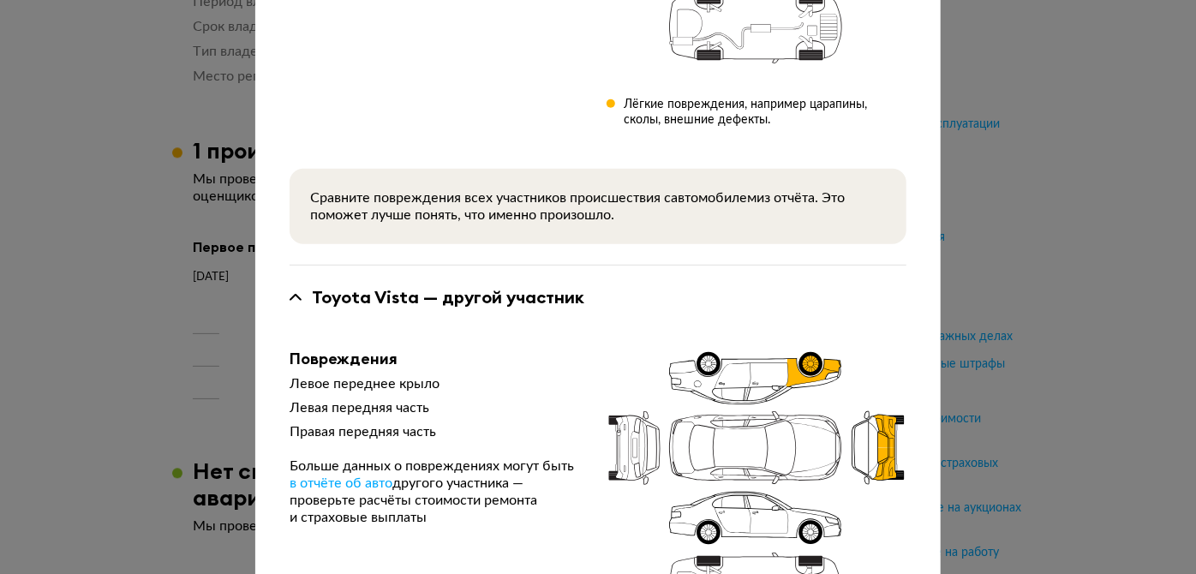
scroll to position [299, 0]
